Goal: Communication & Community: Share content

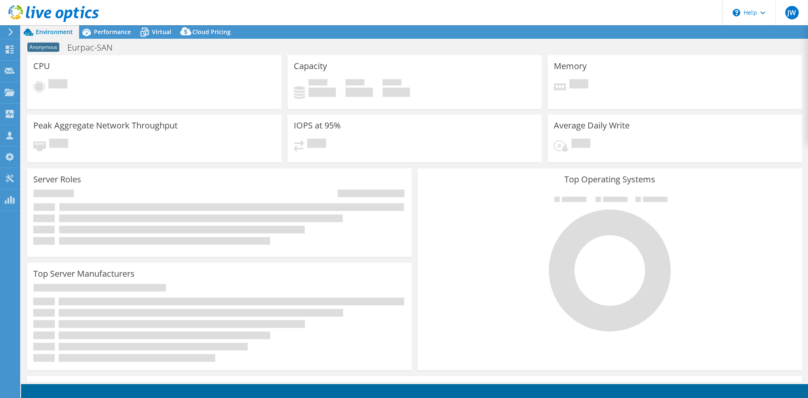
select select "USD"
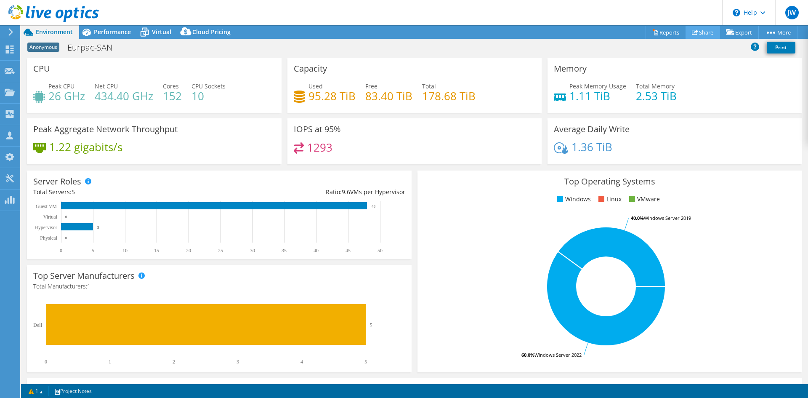
click at [707, 31] on link "Share" at bounding box center [703, 32] width 35 height 13
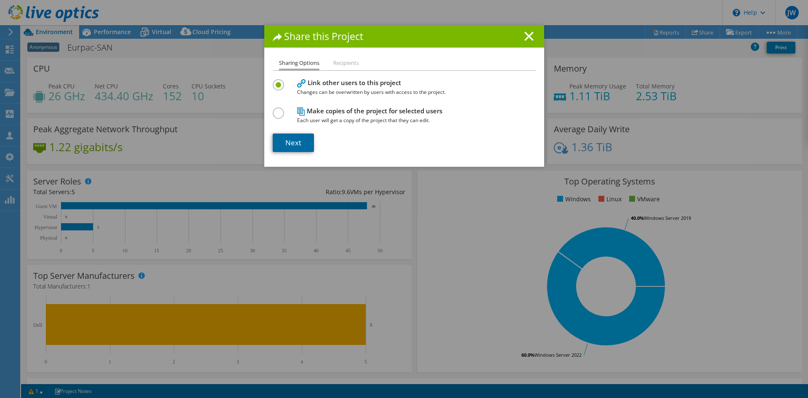
click at [304, 148] on link "Next" at bounding box center [293, 142] width 41 height 19
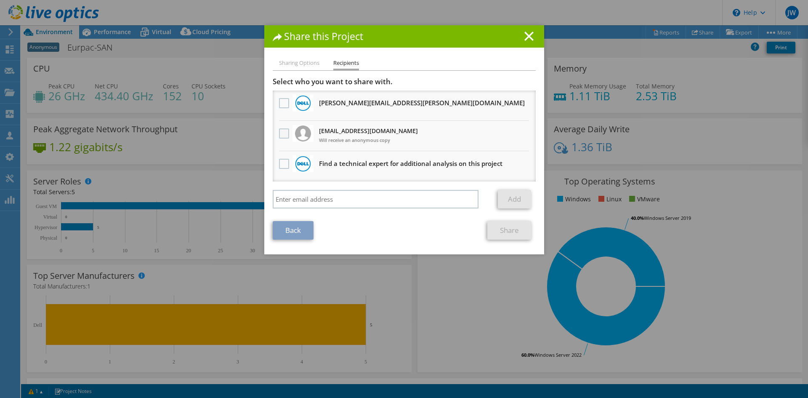
click at [283, 133] on label at bounding box center [285, 133] width 12 height 10
click at [0, 0] on input "checkbox" at bounding box center [0, 0] width 0 height 0
click at [514, 232] on link "Share" at bounding box center [509, 230] width 44 height 19
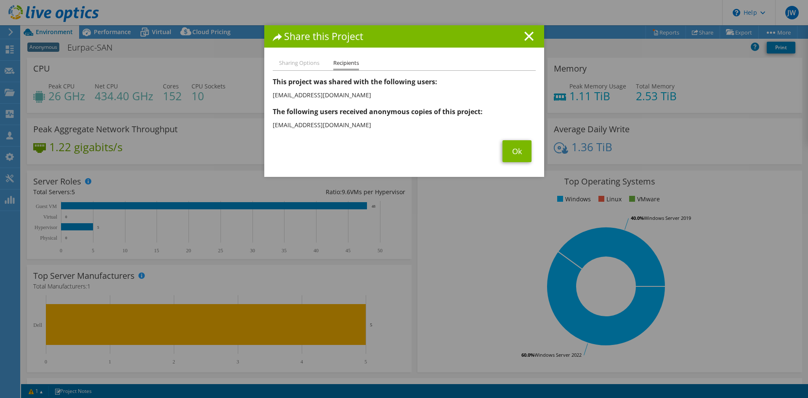
click at [519, 166] on div "Sharing Options Recipients Link other users to this project Changes can be over…" at bounding box center [404, 117] width 280 height 119
click at [511, 150] on link "Ok" at bounding box center [516, 151] width 29 height 22
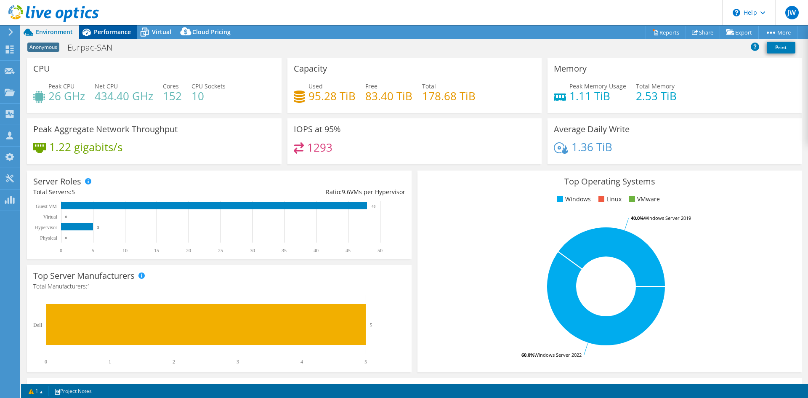
click at [122, 30] on span "Performance" at bounding box center [112, 32] width 37 height 8
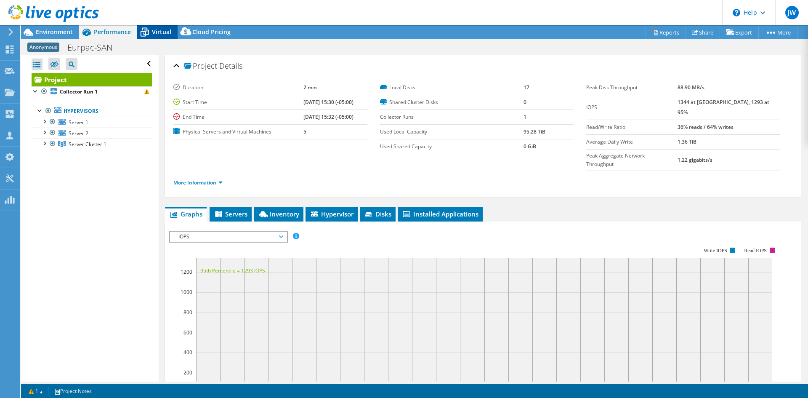
click at [155, 33] on span "Virtual" at bounding box center [161, 32] width 19 height 8
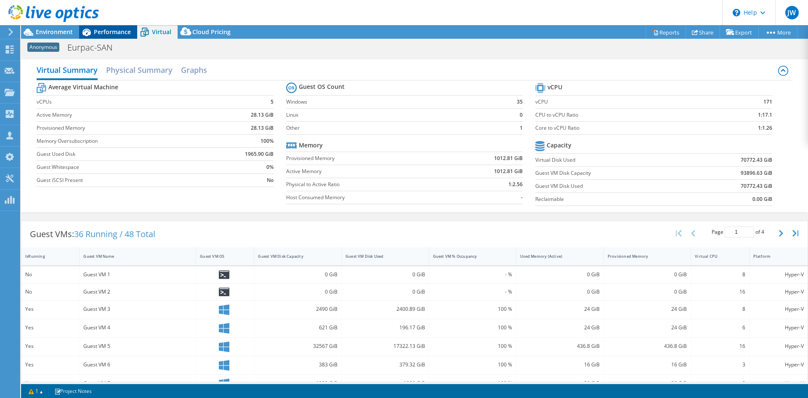
click at [81, 34] on icon at bounding box center [86, 32] width 15 height 15
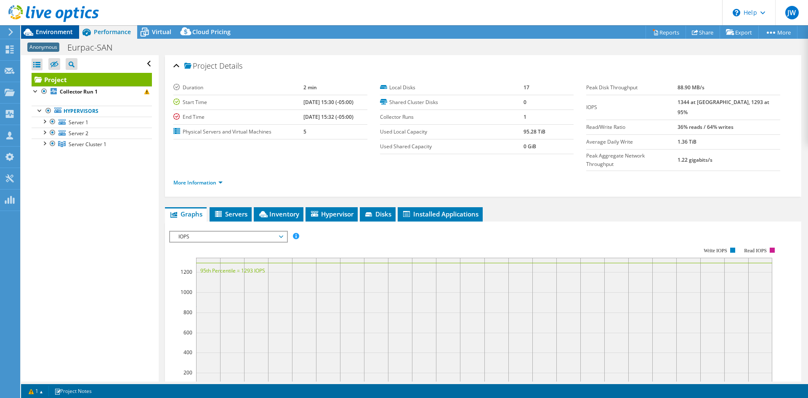
click at [65, 32] on span "Environment" at bounding box center [54, 32] width 37 height 8
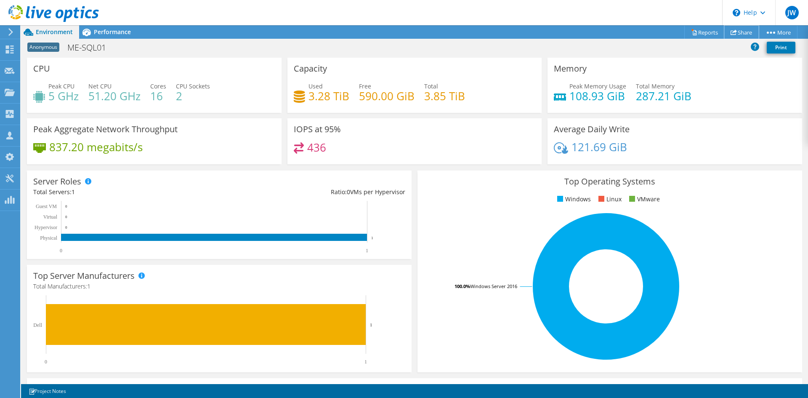
click at [733, 31] on use at bounding box center [734, 31] width 6 height 5
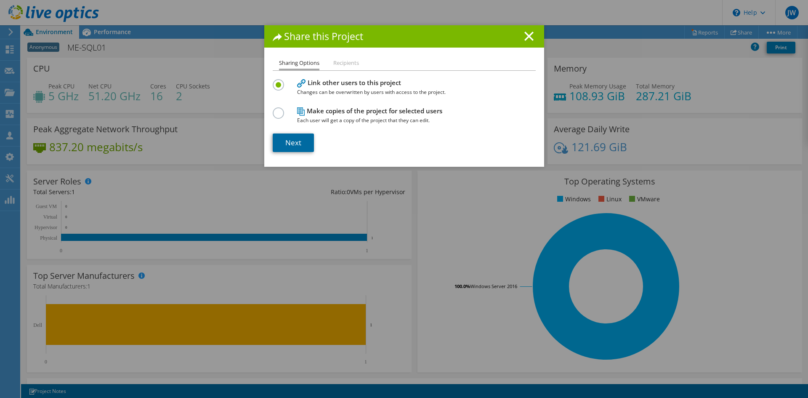
click at [279, 143] on link "Next" at bounding box center [293, 142] width 41 height 19
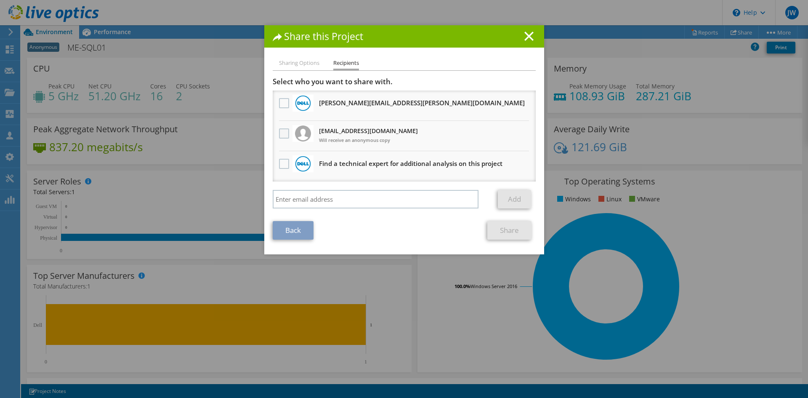
click at [279, 134] on label at bounding box center [285, 133] width 12 height 10
click at [0, 0] on input "checkbox" at bounding box center [0, 0] width 0 height 0
click at [498, 232] on link "Share" at bounding box center [509, 230] width 44 height 19
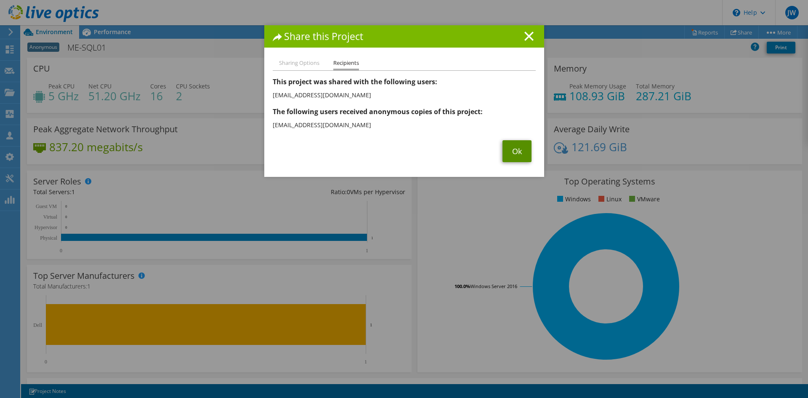
click at [527, 152] on link "Ok" at bounding box center [516, 151] width 29 height 22
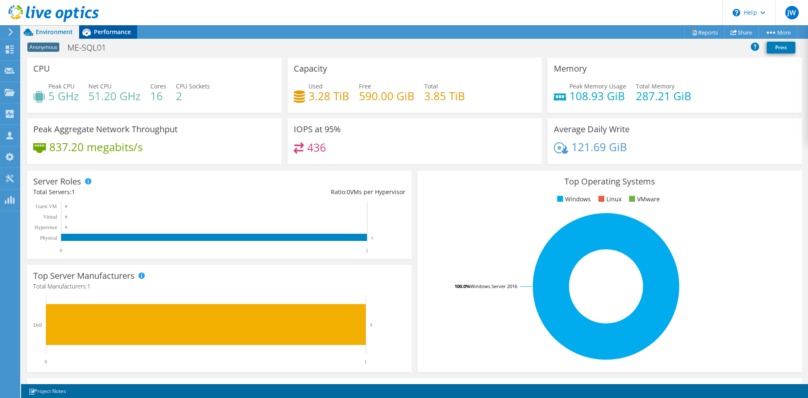
click at [102, 30] on span "Performance" at bounding box center [112, 32] width 37 height 8
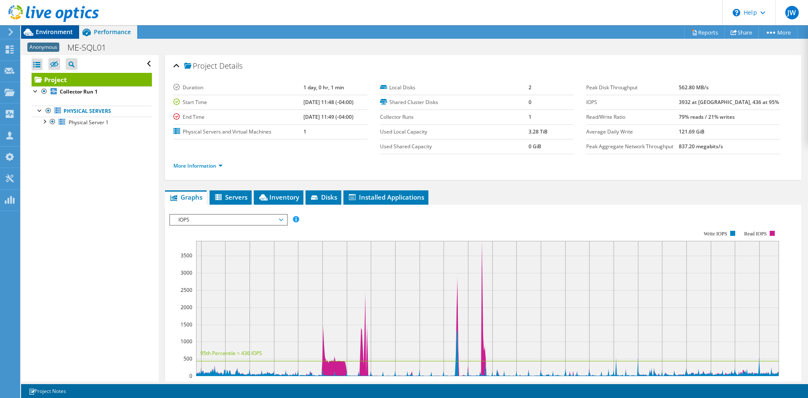
click at [48, 32] on span "Environment" at bounding box center [54, 32] width 37 height 8
